Goal: Transaction & Acquisition: Book appointment/travel/reservation

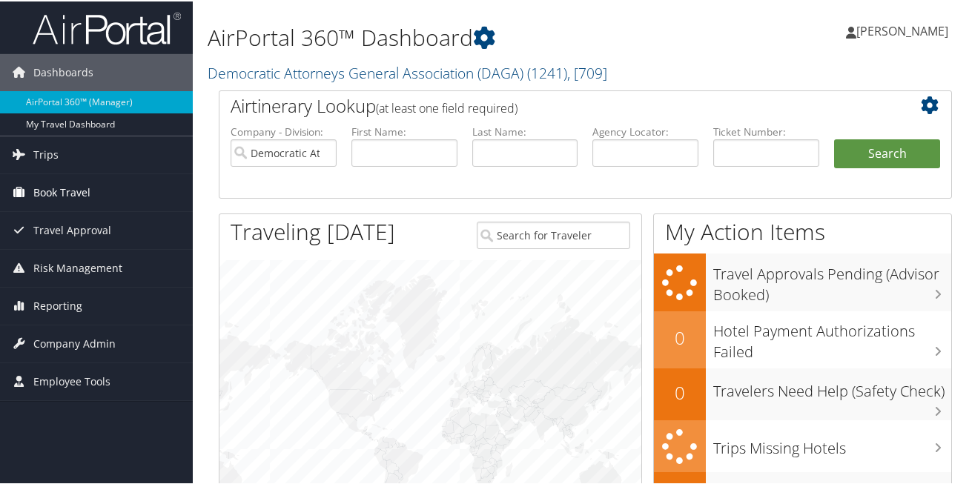
click at [62, 190] on span "Book Travel" at bounding box center [61, 191] width 57 height 37
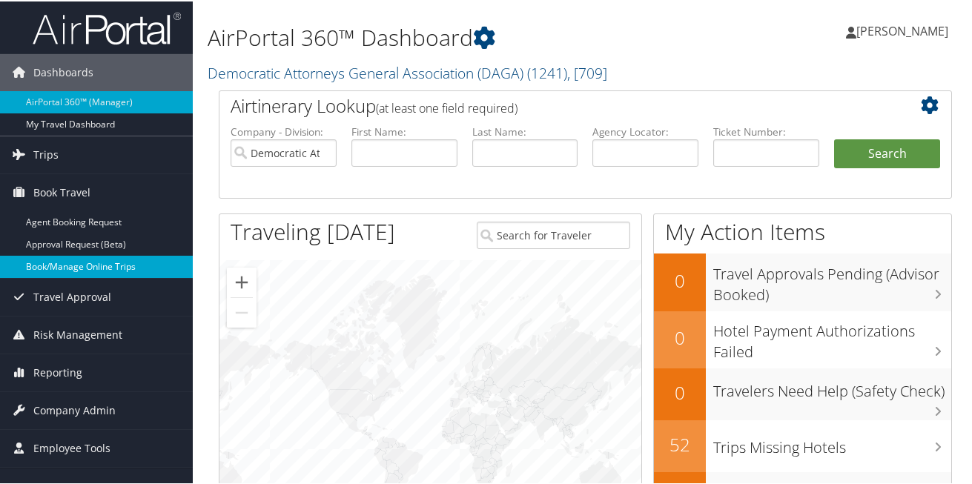
click at [61, 265] on link "Book/Manage Online Trips" at bounding box center [96, 265] width 193 height 22
